Goal: Information Seeking & Learning: Learn about a topic

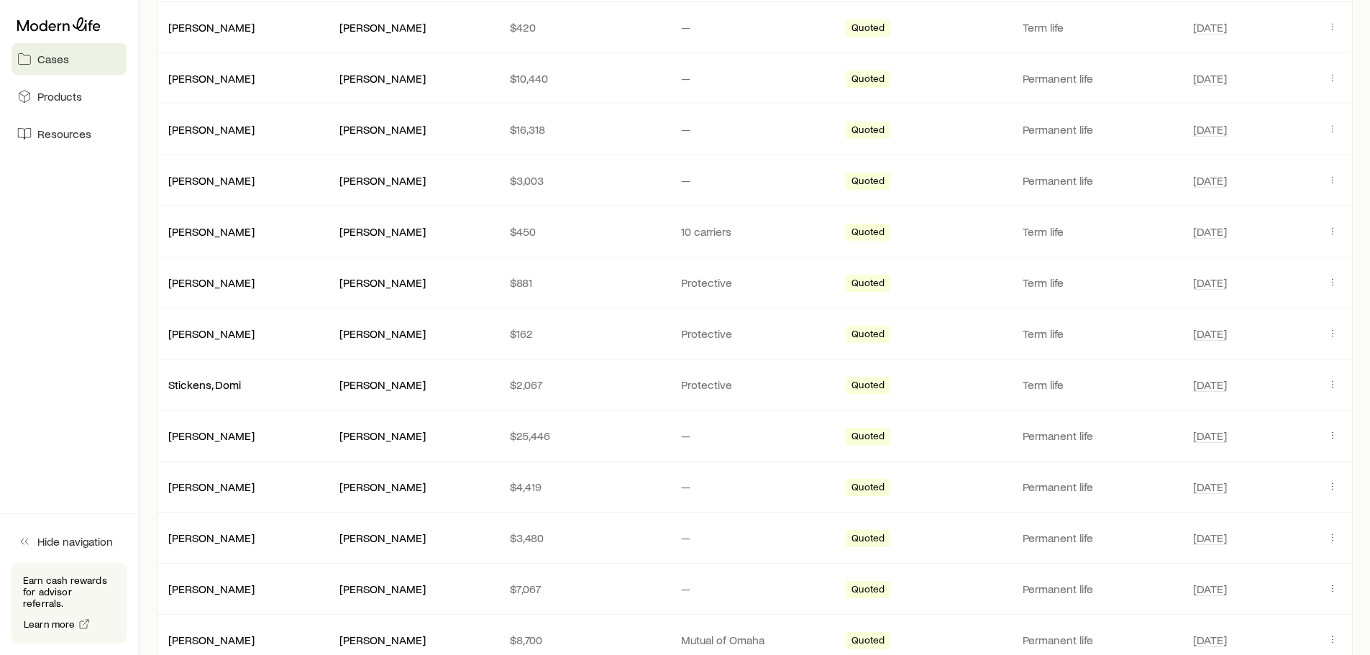
scroll to position [431, 0]
click at [200, 236] on link "[PERSON_NAME]" at bounding box center [212, 233] width 86 height 14
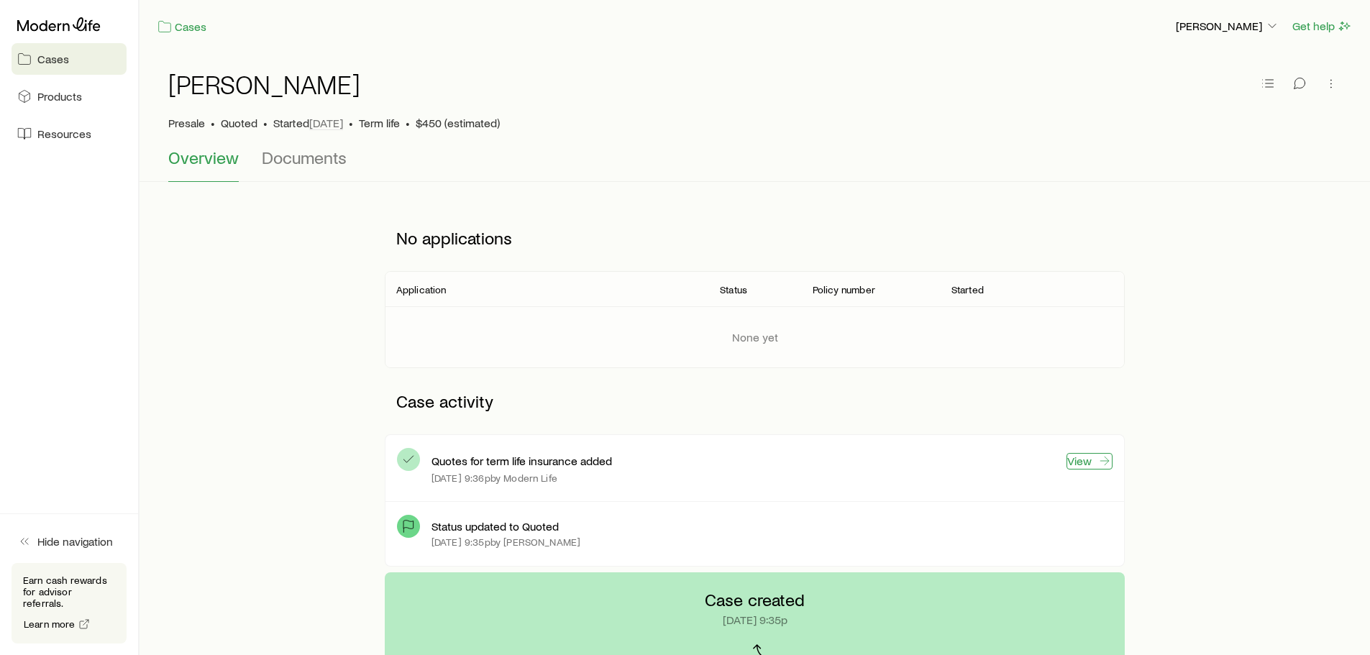
click at [1084, 459] on link "View" at bounding box center [1089, 461] width 46 height 17
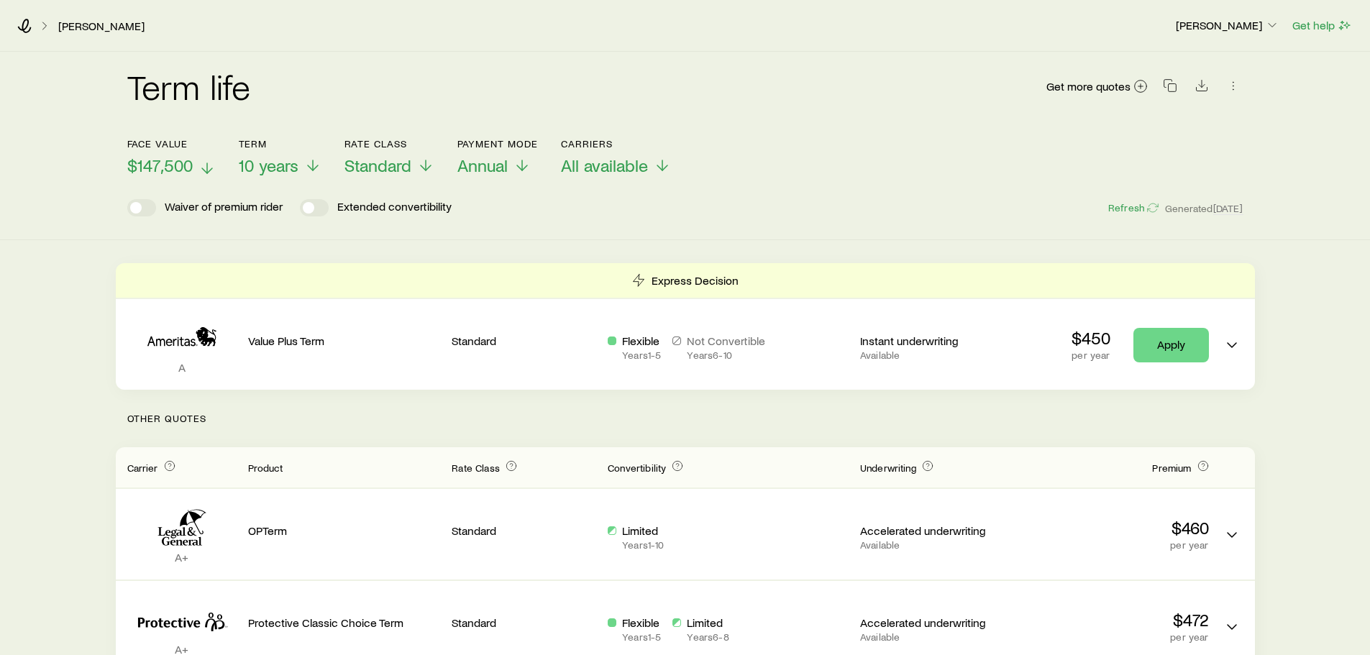
click at [170, 166] on span "$147,500" at bounding box center [159, 165] width 65 height 20
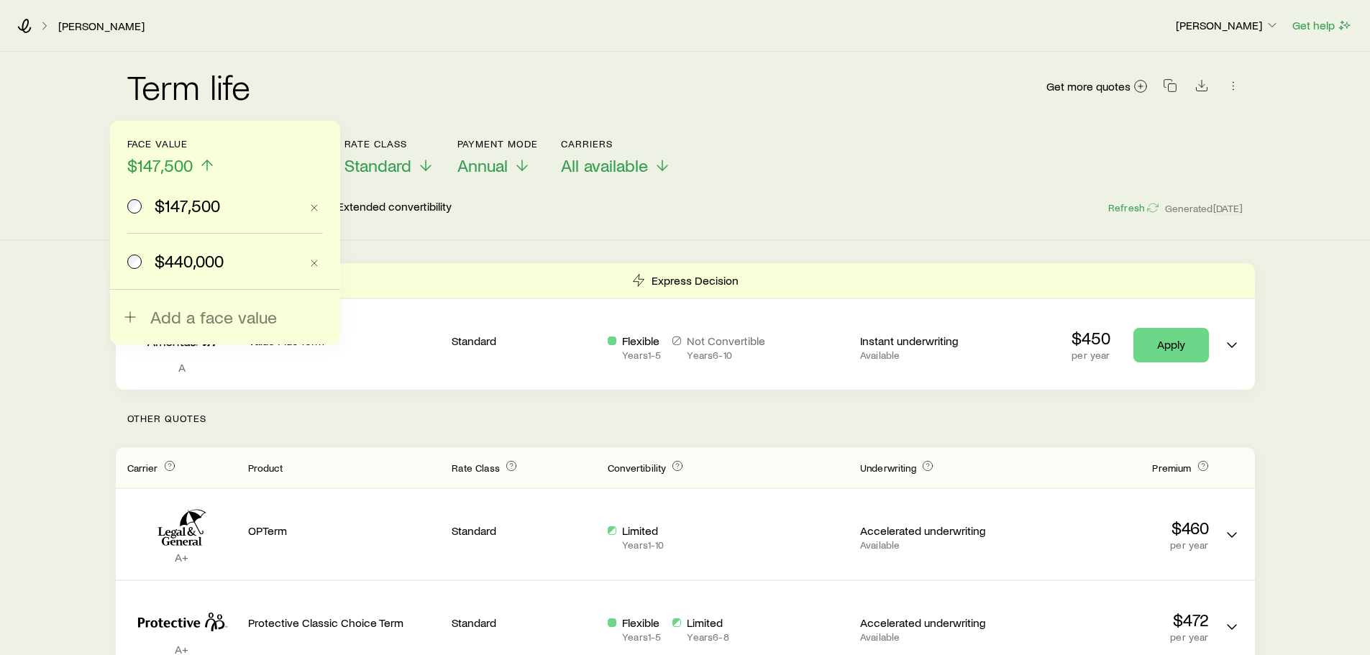
click at [191, 265] on span "$440,000" at bounding box center [189, 261] width 69 height 20
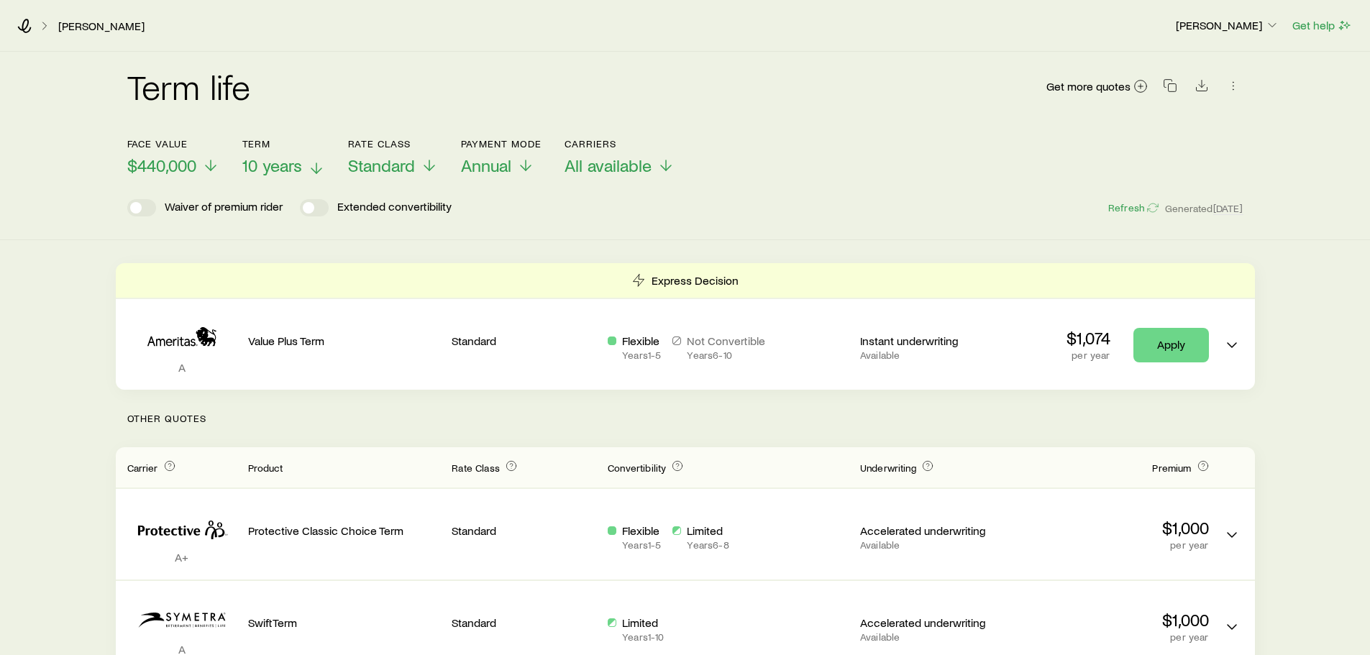
click at [275, 168] on span "10 years" at bounding box center [272, 165] width 60 height 20
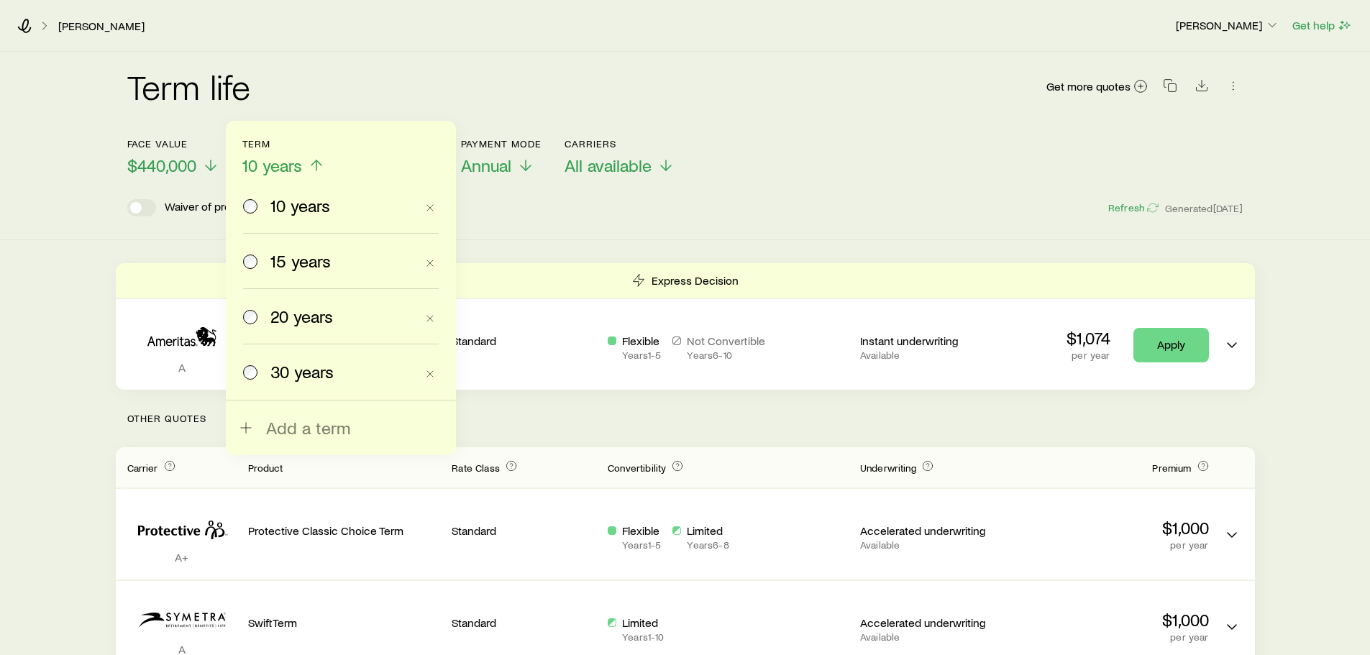
click at [275, 168] on span "10 years" at bounding box center [272, 165] width 60 height 20
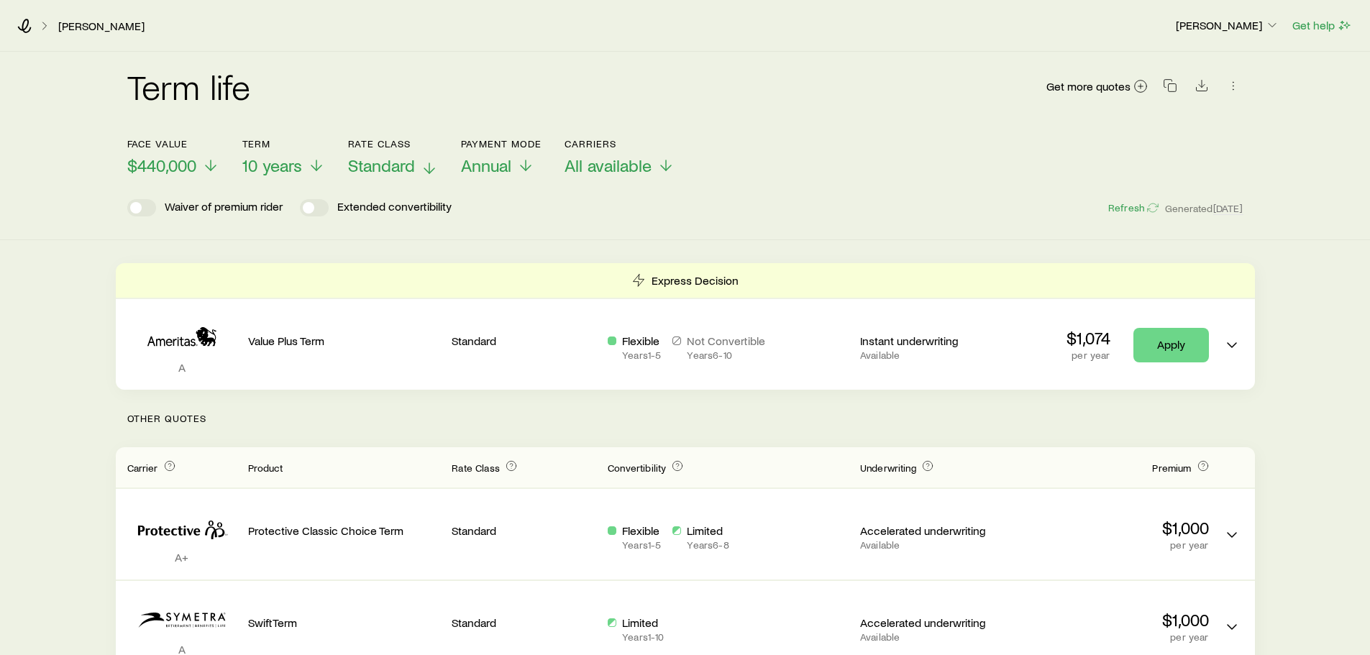
click at [393, 173] on span "Standard" at bounding box center [381, 165] width 67 height 20
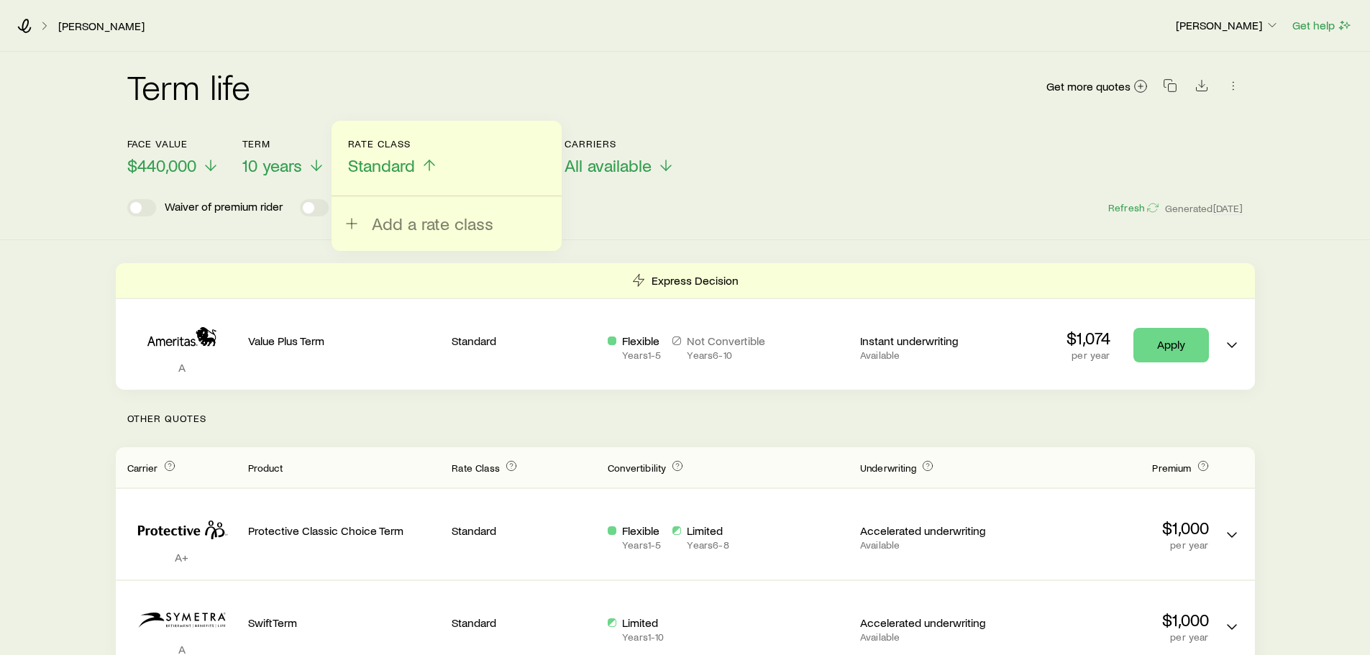
click at [401, 165] on span "Standard" at bounding box center [381, 165] width 67 height 20
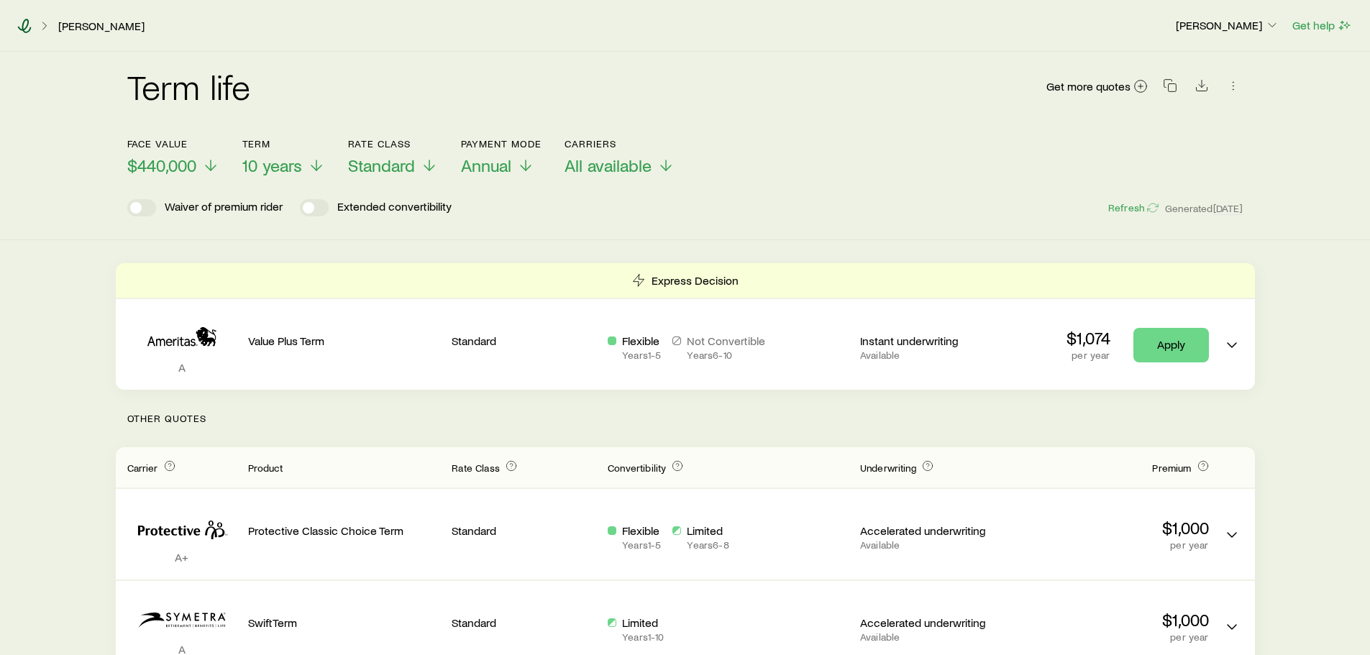
click at [29, 24] on icon at bounding box center [24, 26] width 14 height 14
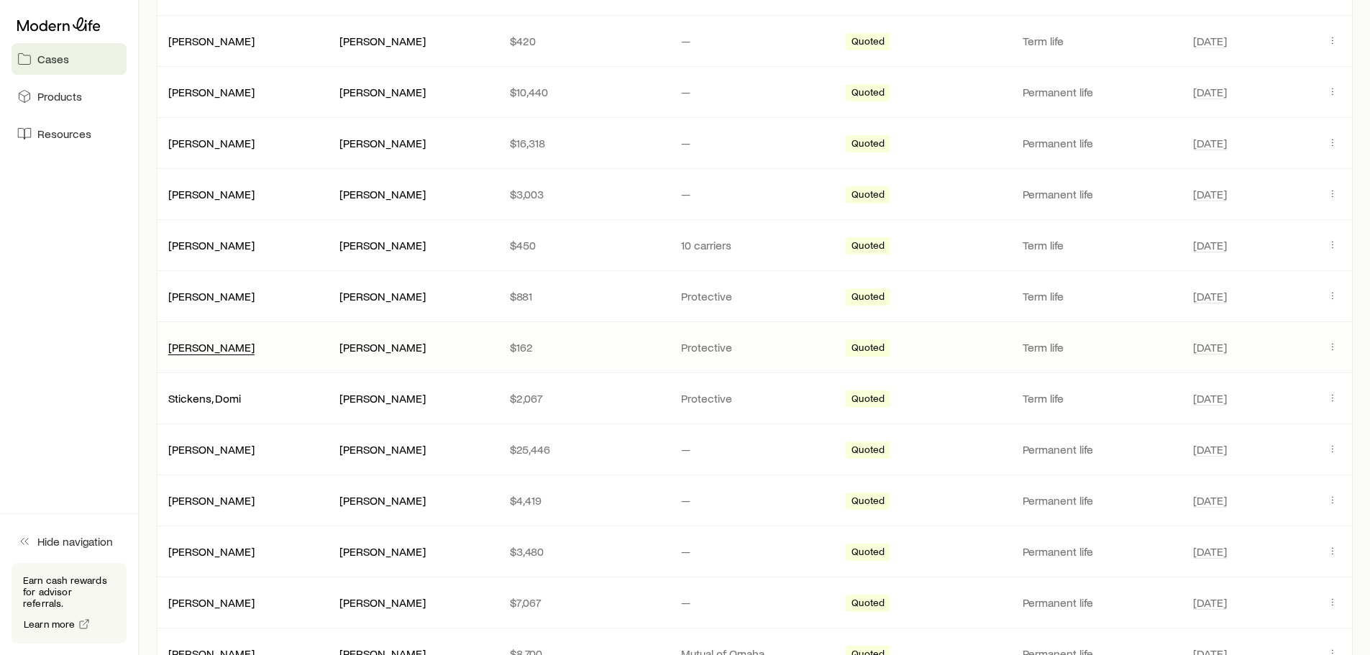
scroll to position [503, 0]
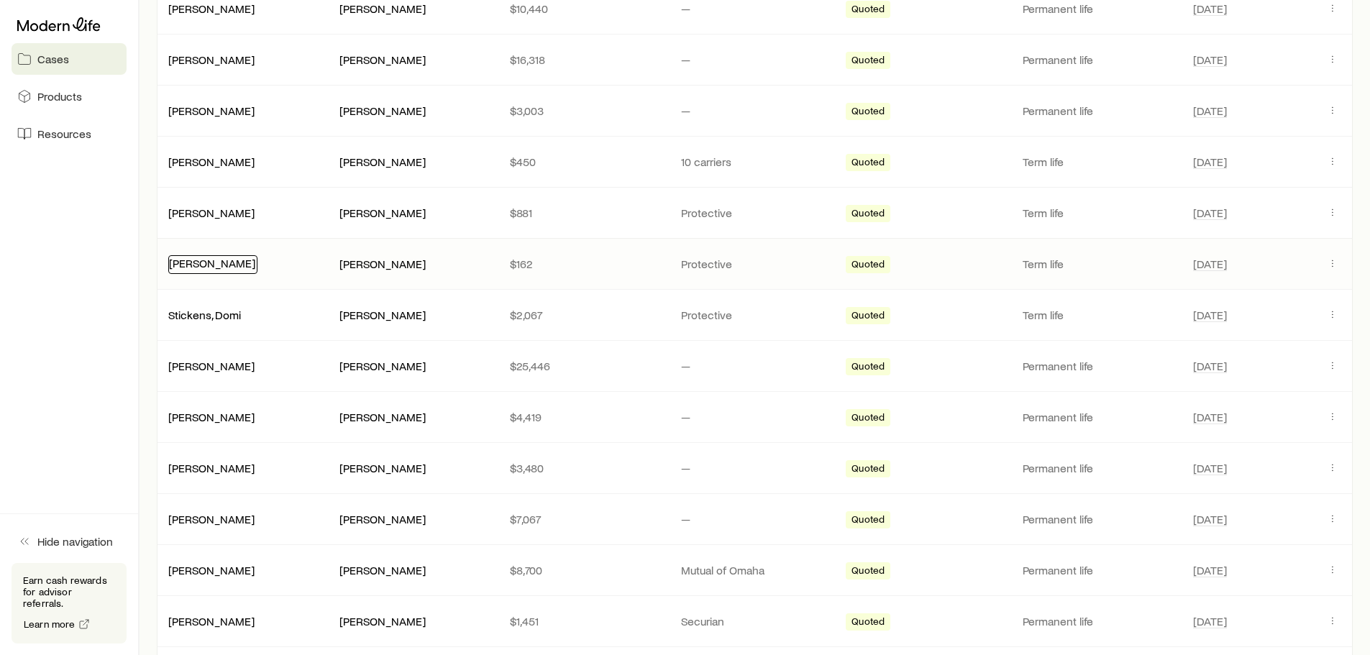
click at [214, 266] on link "[PERSON_NAME]" at bounding box center [212, 263] width 86 height 14
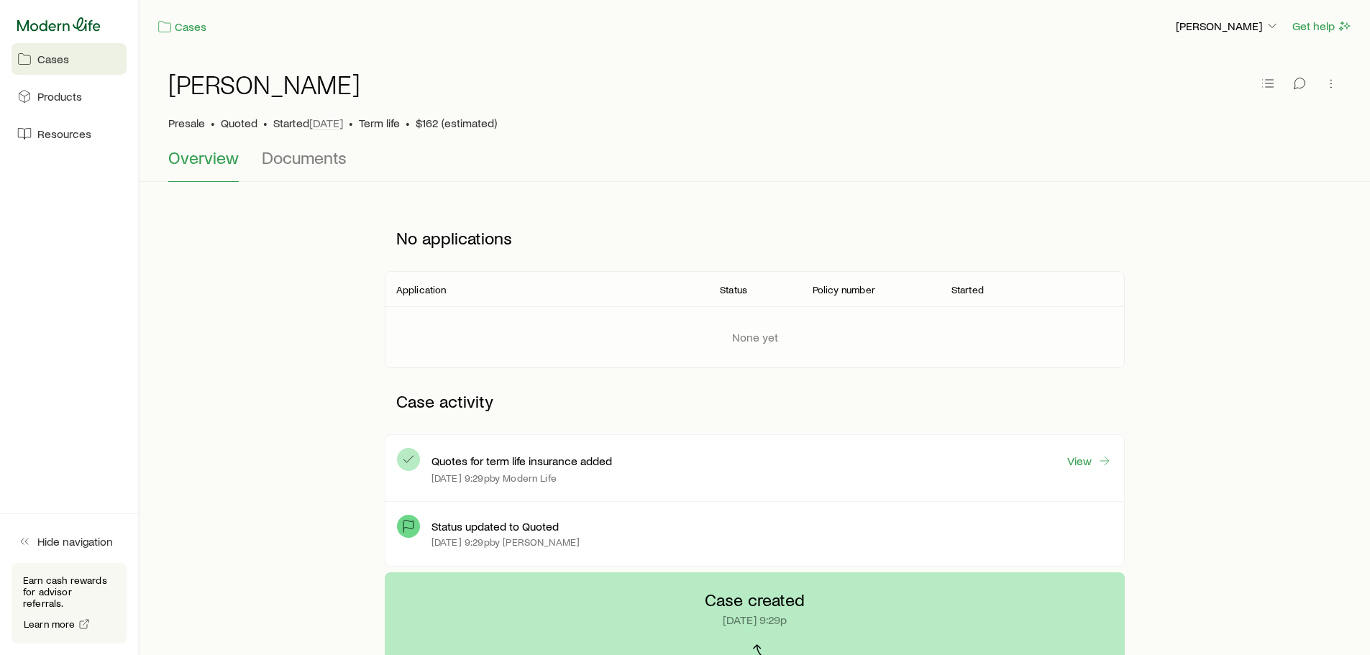
click at [62, 25] on icon at bounding box center [58, 24] width 83 height 14
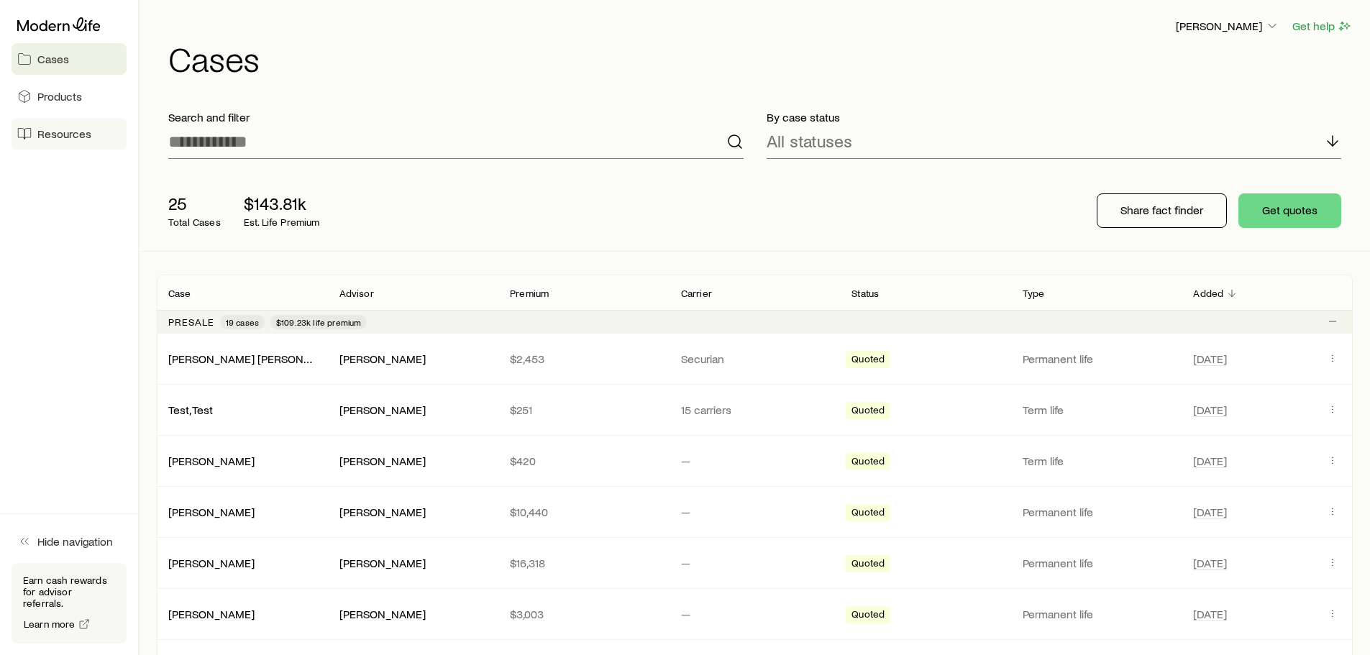
click at [81, 138] on span "Resources" at bounding box center [64, 134] width 54 height 14
